Goal: Check status: Check status

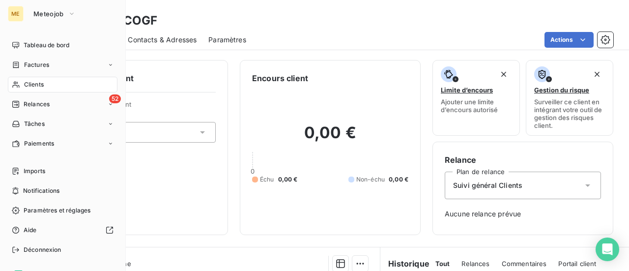
click at [35, 84] on span "Clients" at bounding box center [34, 84] width 20 height 9
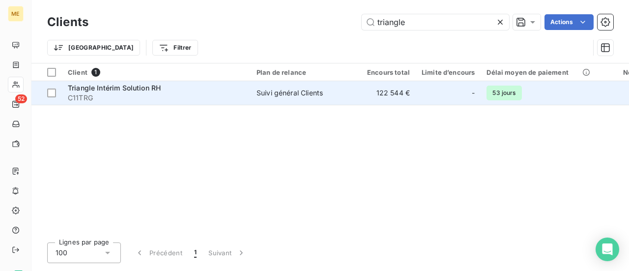
type input "triangle"
click at [307, 93] on div "Suivi général Clients" at bounding box center [290, 93] width 66 height 10
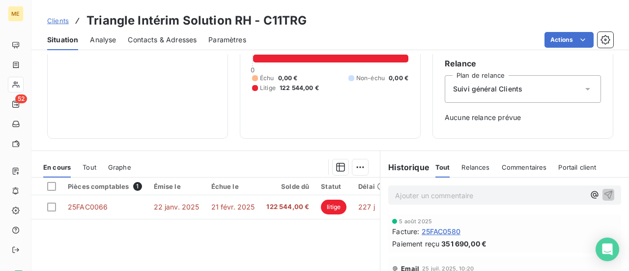
scroll to position [98, 0]
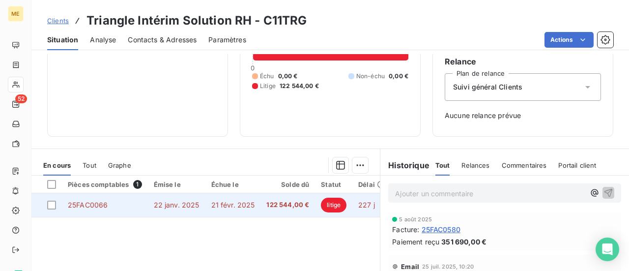
click at [215, 209] on td "21 févr. 2025" at bounding box center [233, 205] width 56 height 24
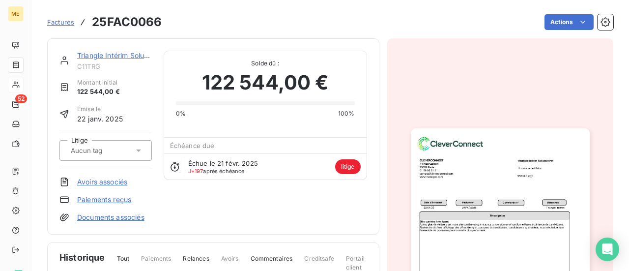
click at [461, 204] on img "button" at bounding box center [500, 254] width 179 height 253
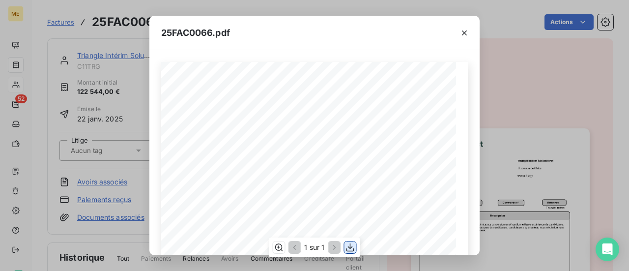
click at [349, 249] on icon "button" at bounding box center [350, 247] width 10 height 10
click at [463, 33] on icon "button" at bounding box center [464, 32] width 5 height 5
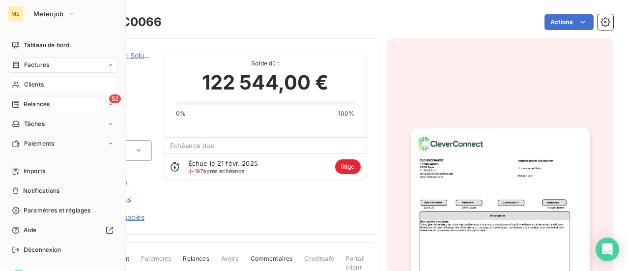
click at [29, 106] on span "Relances" at bounding box center [37, 104] width 26 height 9
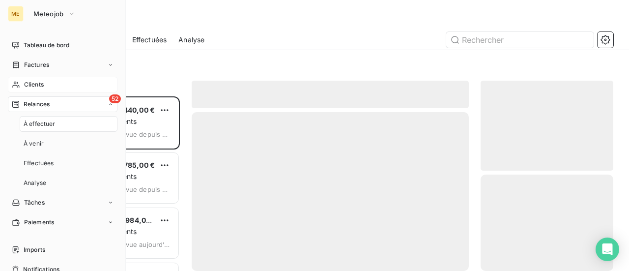
scroll to position [167, 125]
